Goal: Task Accomplishment & Management: Complete application form

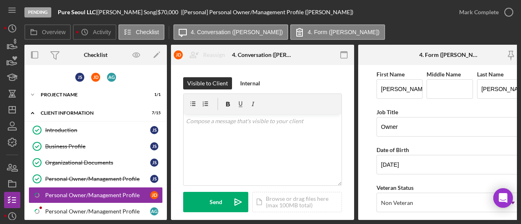
scroll to position [335, 0]
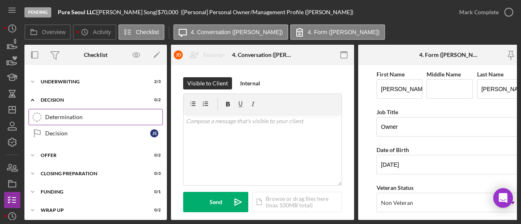
click at [59, 114] on div "Determination" at bounding box center [103, 117] width 117 height 7
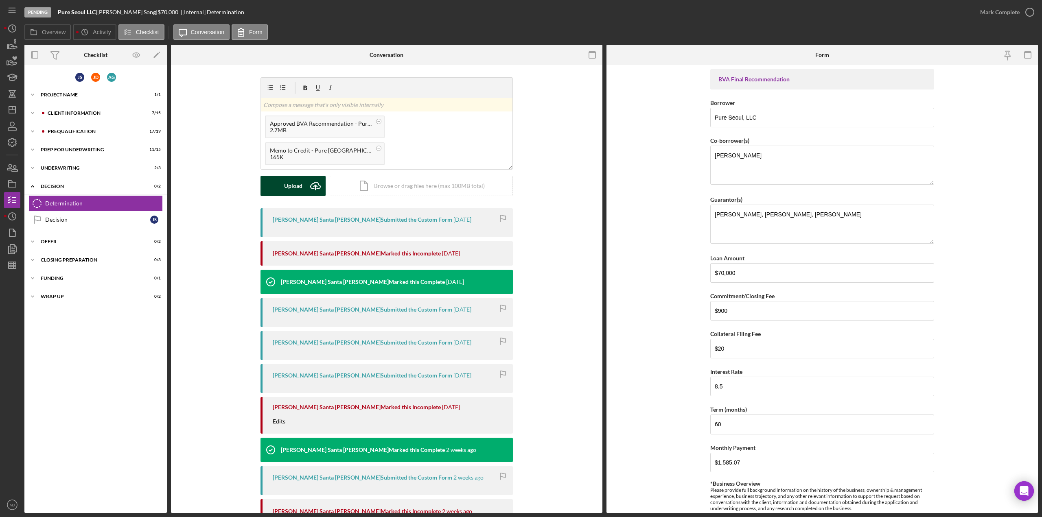
click at [314, 187] on icon "Icon/Upload" at bounding box center [315, 186] width 20 height 20
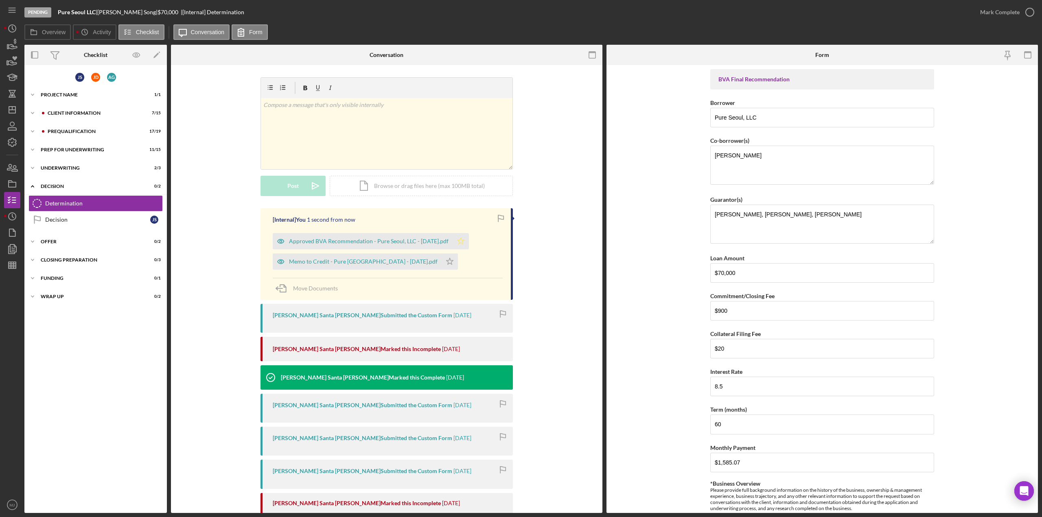
click at [466, 224] on icon "Icon/Star" at bounding box center [461, 241] width 16 height 16
click at [442, 224] on icon "Icon/Star" at bounding box center [450, 262] width 16 height 16
click at [520, 13] on div "Mark Complete" at bounding box center [999, 12] width 39 height 16
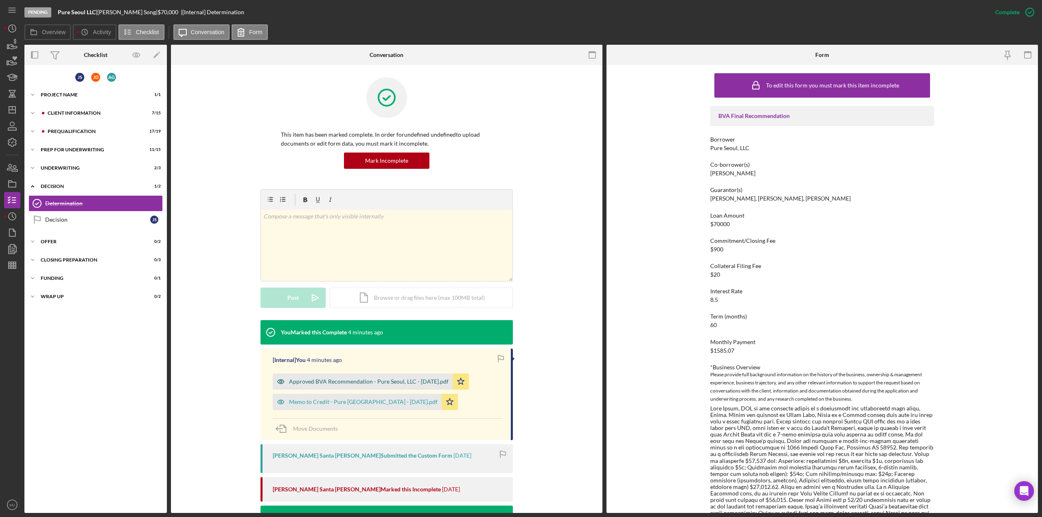
click at [358, 224] on div "Approved BVA Recommendation - Pure Seoul, LLC - [DATE].pdf" at bounding box center [369, 381] width 160 height 7
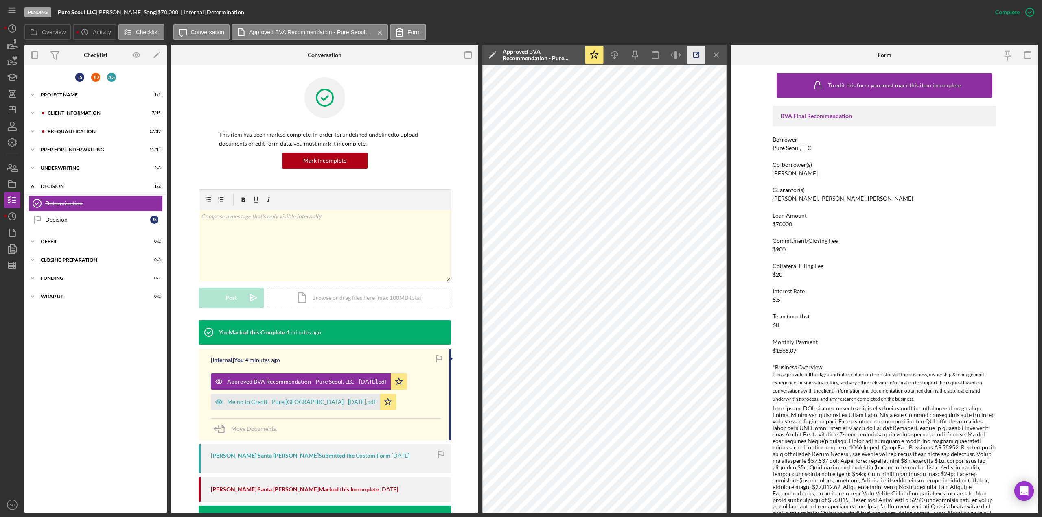
click at [520, 55] on icon "button" at bounding box center [696, 55] width 18 height 18
click at [520, 52] on icon "Icon/Menu Close" at bounding box center [716, 55] width 18 height 18
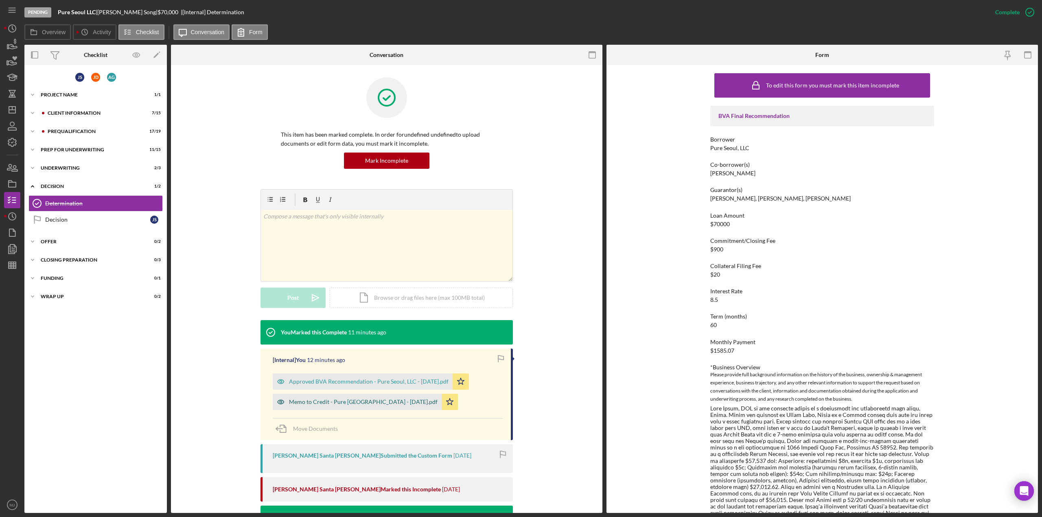
click at [329, 224] on div "Memo to Credit - Pure [GEOGRAPHIC_DATA] - [DATE].pdf" at bounding box center [363, 402] width 149 height 7
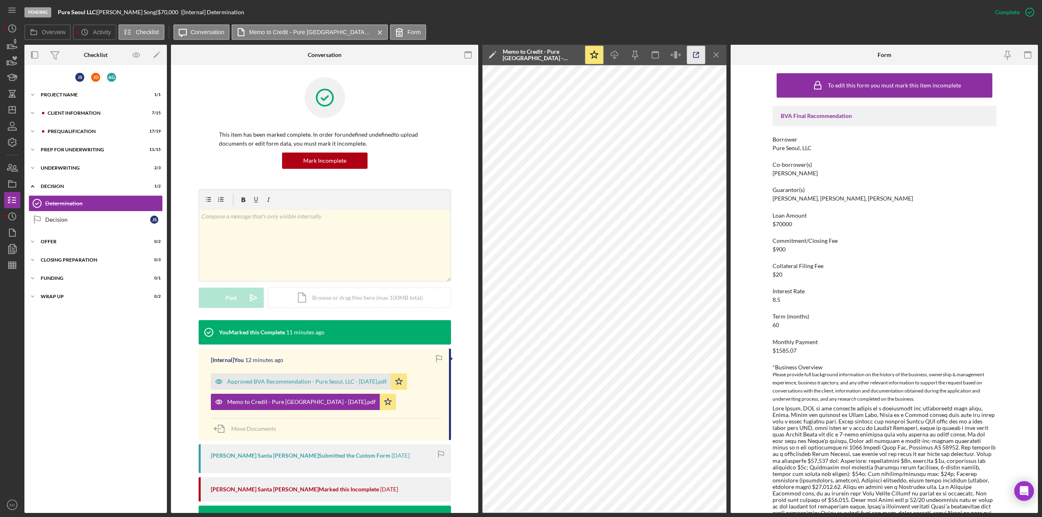
click at [520, 56] on icon "button" at bounding box center [696, 55] width 18 height 18
click at [380, 224] on icon "Icon/Star" at bounding box center [388, 402] width 16 height 16
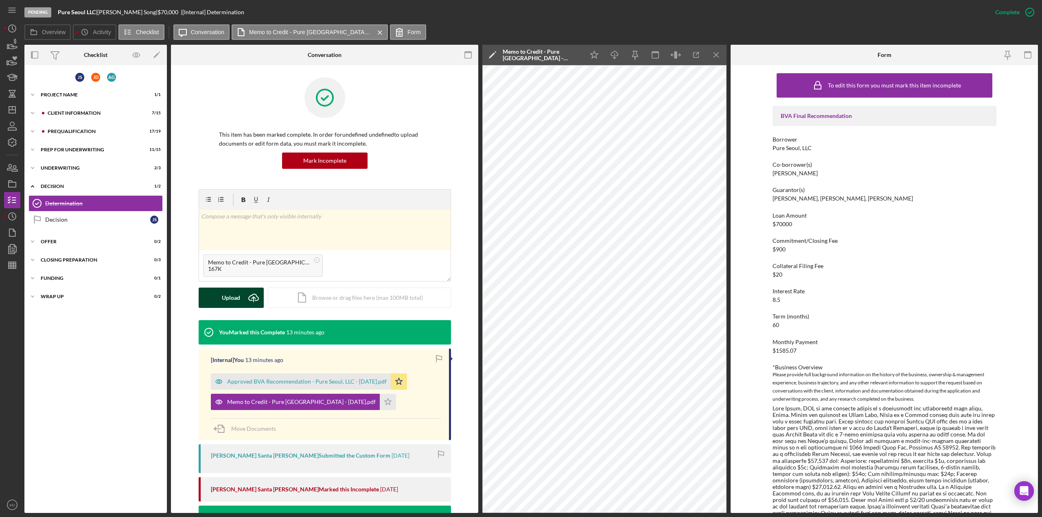
click at [241, 224] on button "Upload Icon/Upload" at bounding box center [231, 298] width 65 height 20
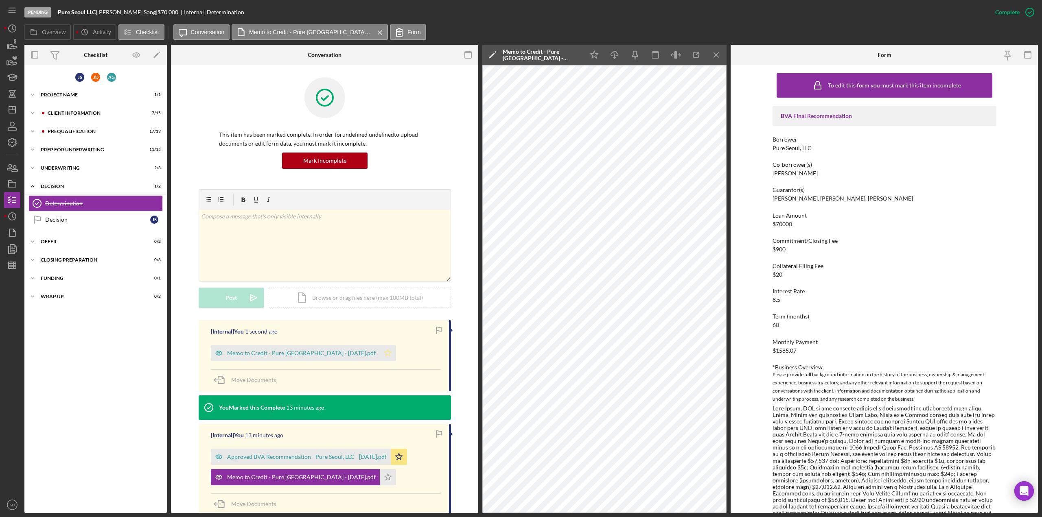
click at [384, 224] on polygon "button" at bounding box center [387, 353] width 7 height 7
click at [520, 58] on icon "Icon/Menu Close" at bounding box center [716, 55] width 18 height 18
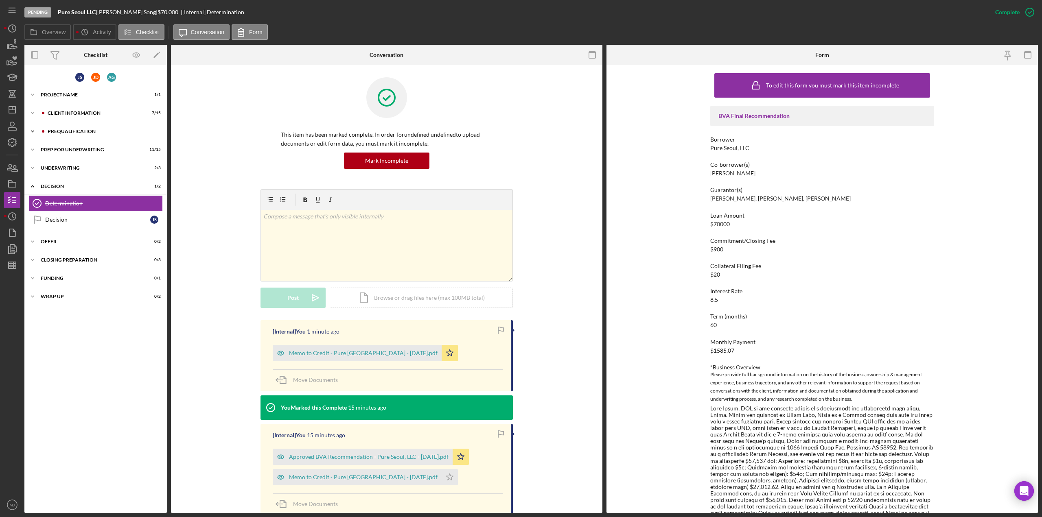
click at [75, 133] on div "Prequalification" at bounding box center [102, 131] width 109 height 5
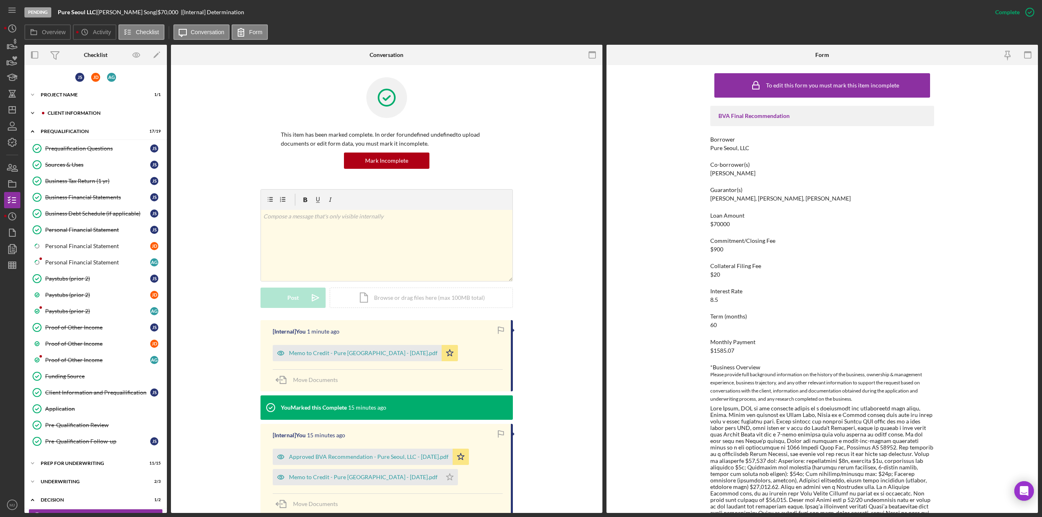
click at [93, 110] on div "Icon/Expander Client Information 7 / 15" at bounding box center [95, 113] width 142 height 16
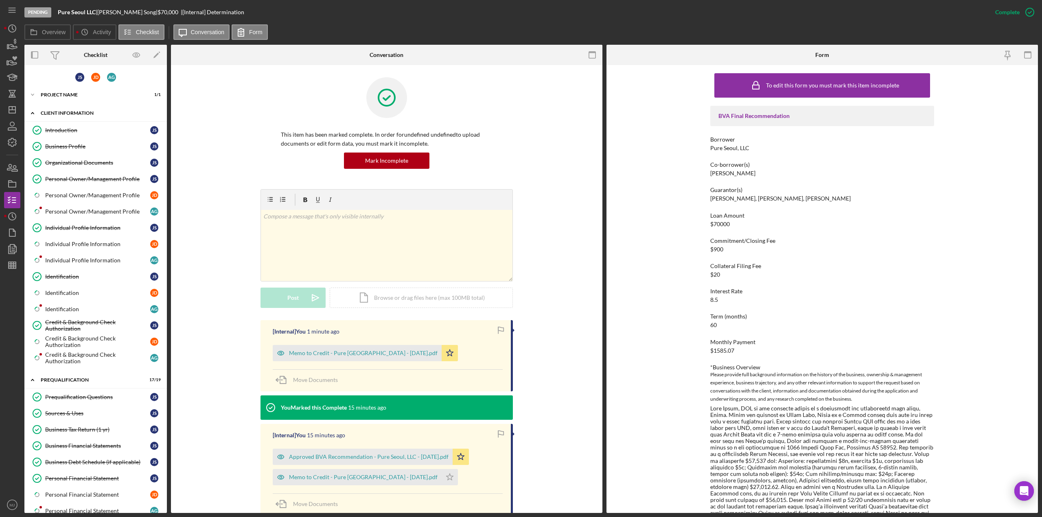
click at [93, 110] on div "Icon/Expander Client Information 7 / 15" at bounding box center [95, 113] width 142 height 17
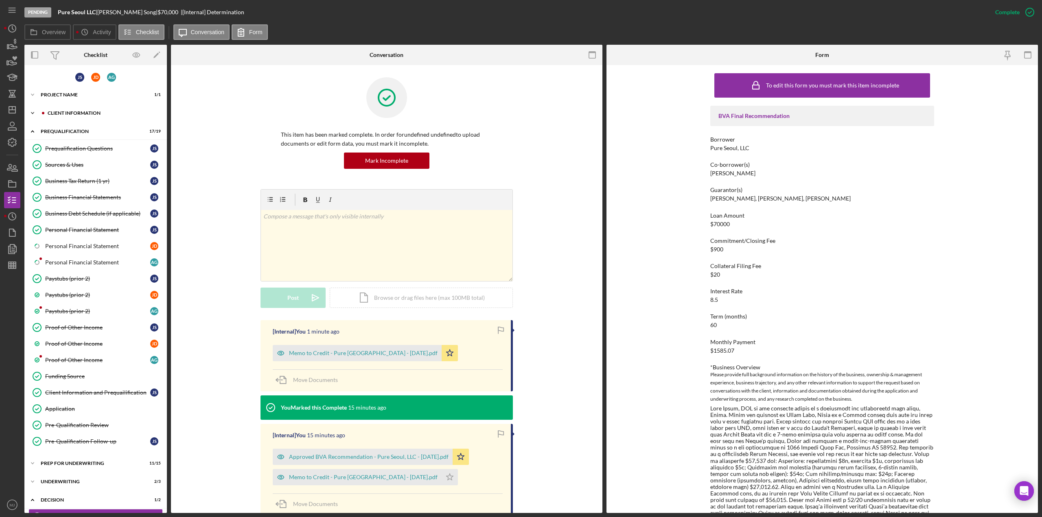
click at [81, 115] on div "Client Information" at bounding box center [102, 113] width 109 height 5
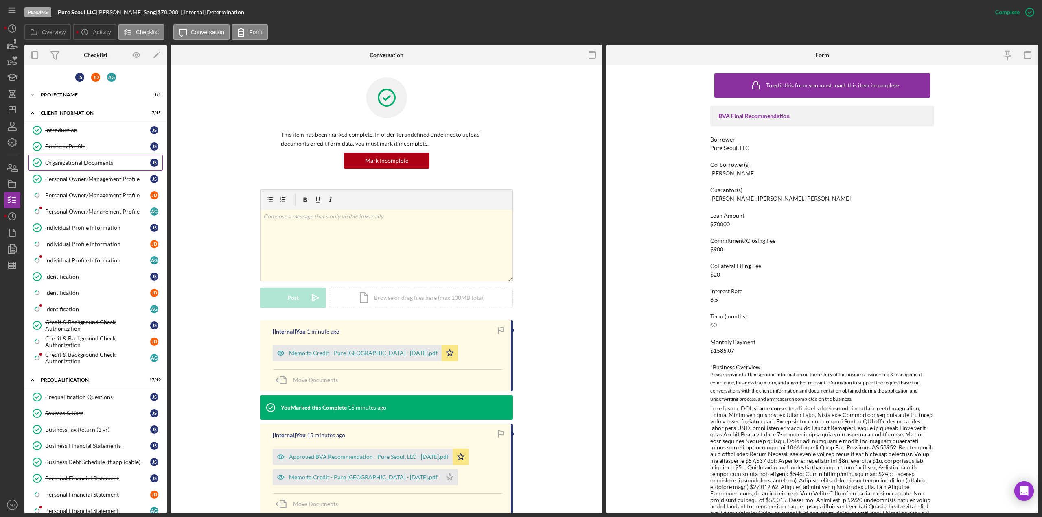
click at [69, 160] on div "Organizational Documents" at bounding box center [97, 163] width 105 height 7
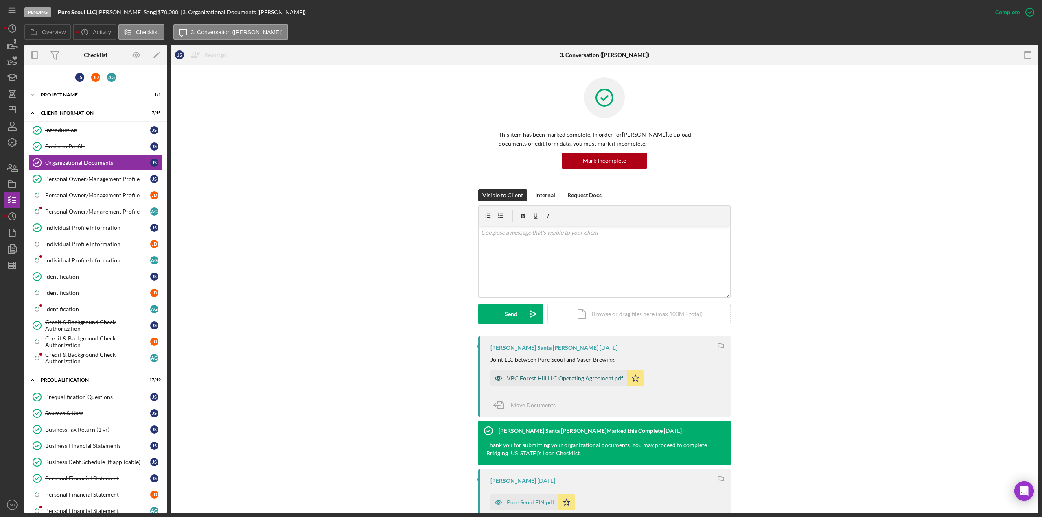
click at [520, 224] on div "VBC Forest Hill LLC Operating Agreement.pdf" at bounding box center [565, 378] width 116 height 7
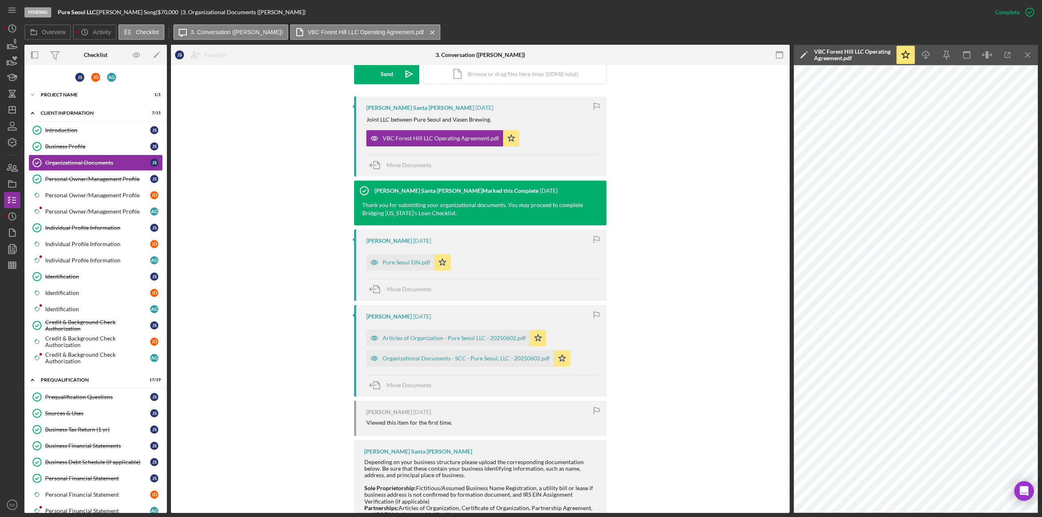
scroll to position [244, 0]
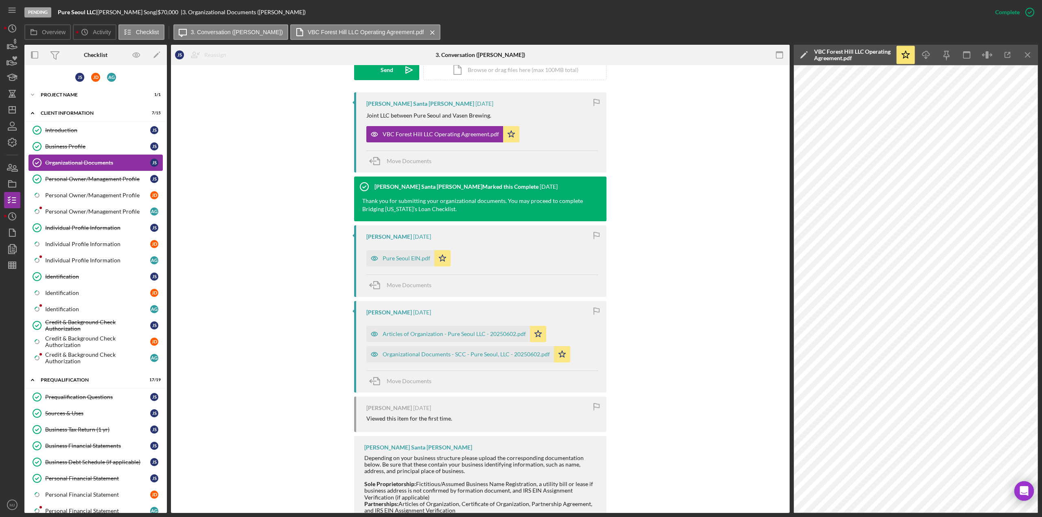
click at [98, 167] on link "Organizational Documents Organizational Documents J S" at bounding box center [95, 163] width 134 height 16
click at [10, 146] on icon "button" at bounding box center [12, 142] width 20 height 20
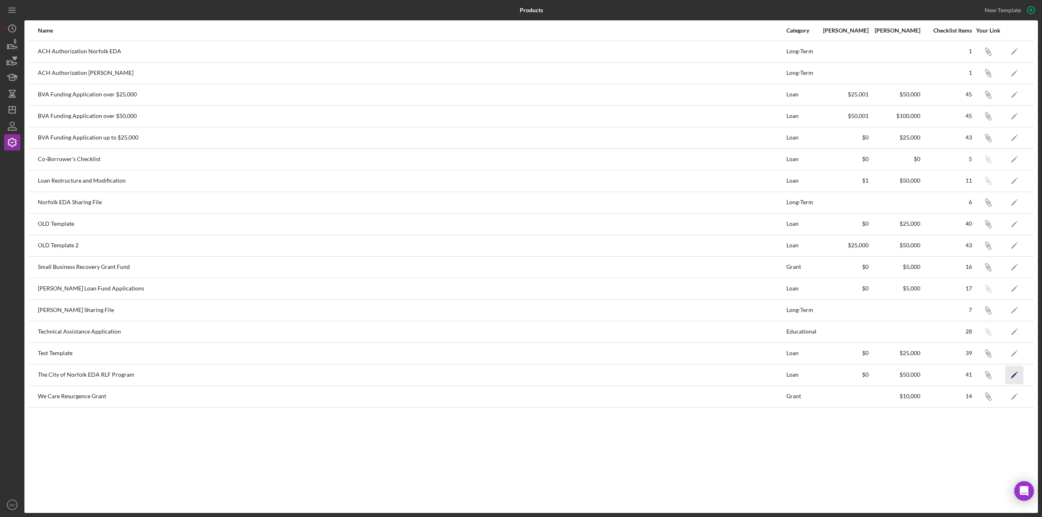
click at [520, 224] on icon "Icon/Edit" at bounding box center [1014, 375] width 18 height 18
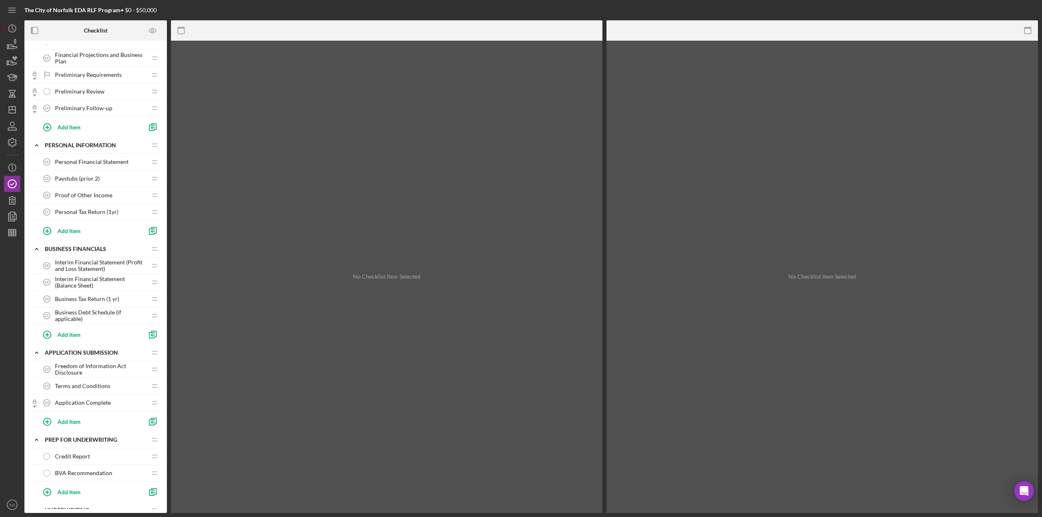
scroll to position [326, 0]
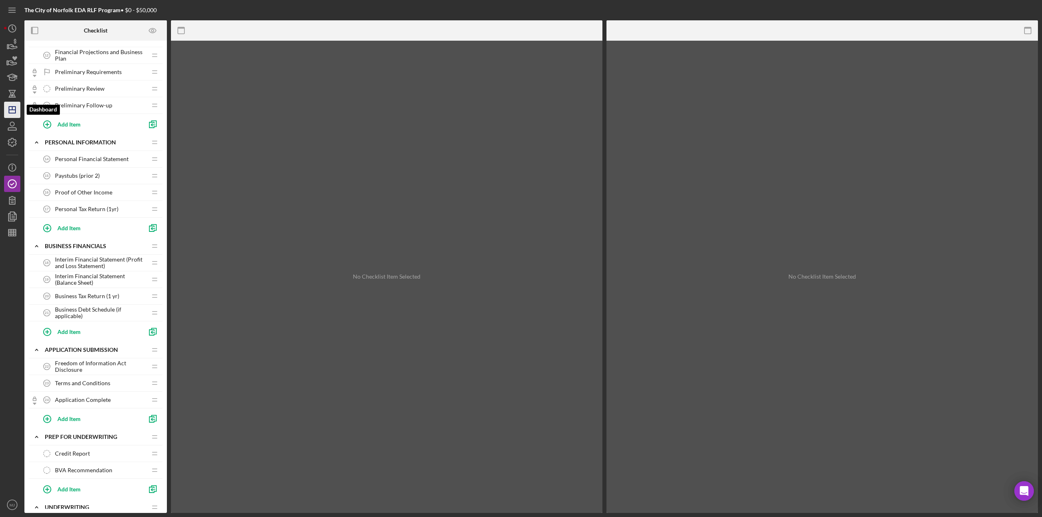
click at [17, 112] on icon "Icon/Dashboard" at bounding box center [12, 110] width 20 height 20
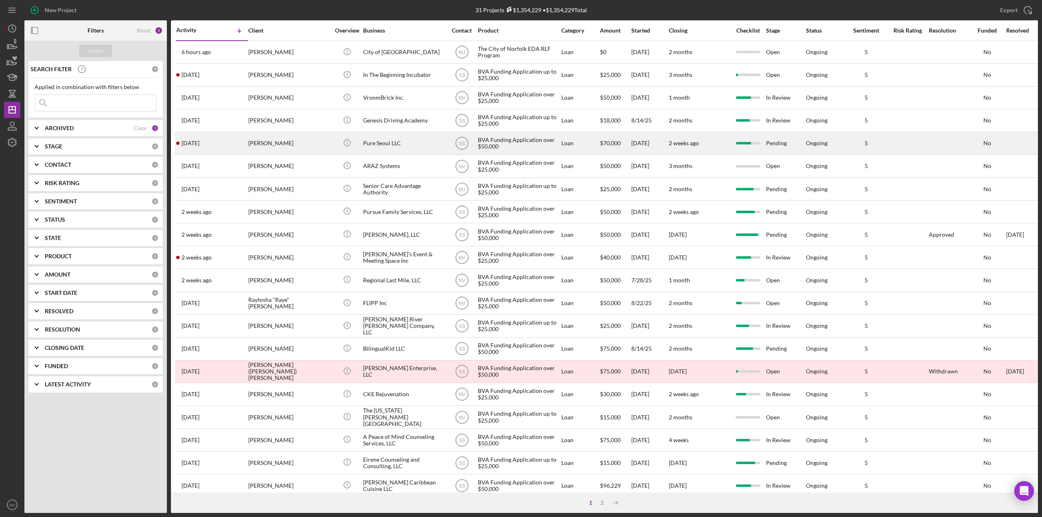
click at [383, 139] on div "Pure Seoul LLC" at bounding box center [403, 144] width 81 height 22
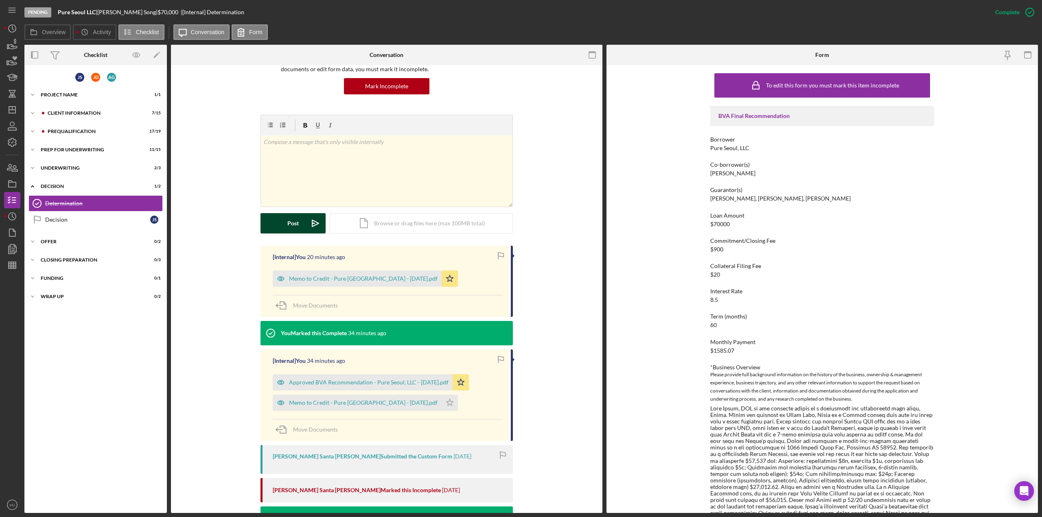
scroll to position [81, 0]
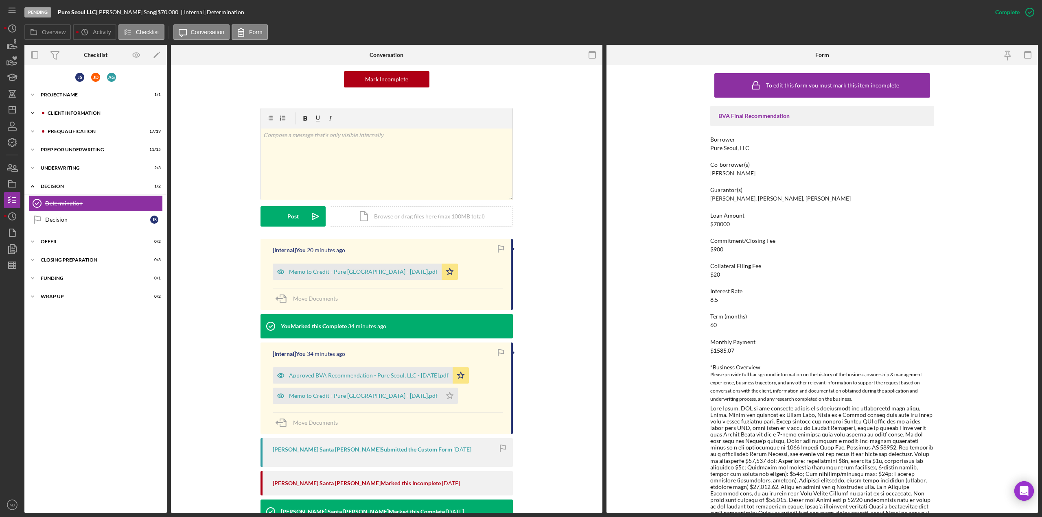
click at [66, 111] on div "Client Information" at bounding box center [102, 113] width 109 height 5
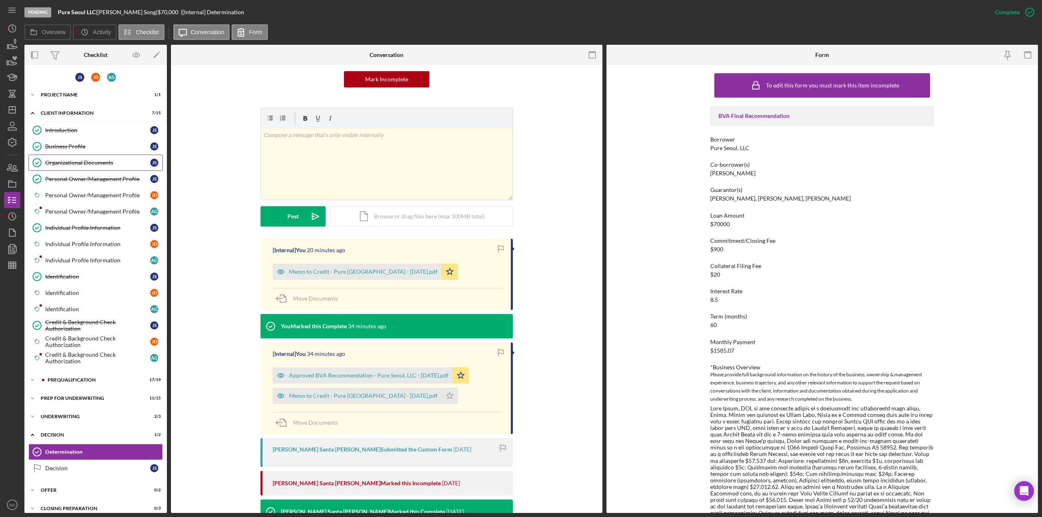
click at [77, 157] on link "Organizational Documents Organizational Documents J S" at bounding box center [95, 163] width 134 height 16
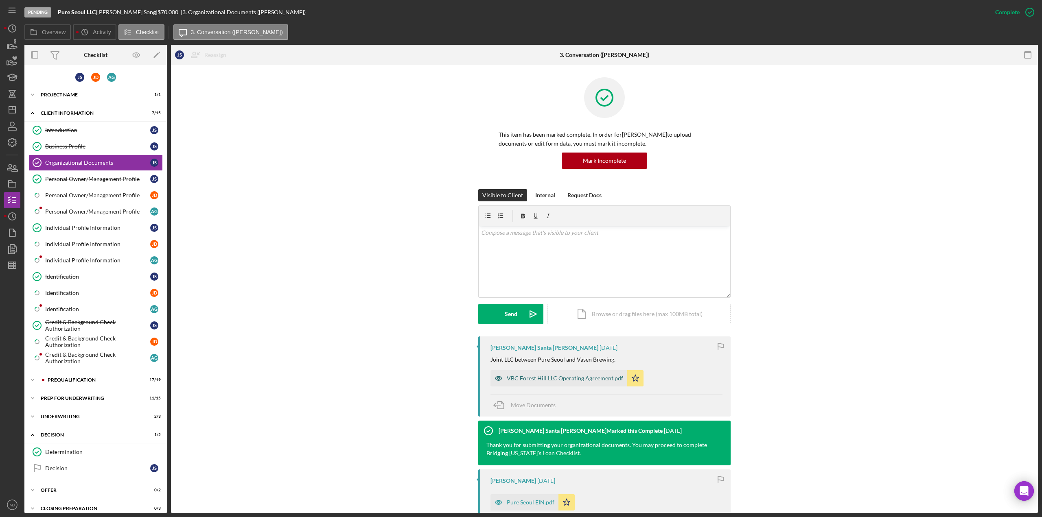
click at [520, 224] on div "VBC Forest Hill LLC Operating Agreement.pdf" at bounding box center [565, 378] width 116 height 7
